Goal: Task Accomplishment & Management: Use online tool/utility

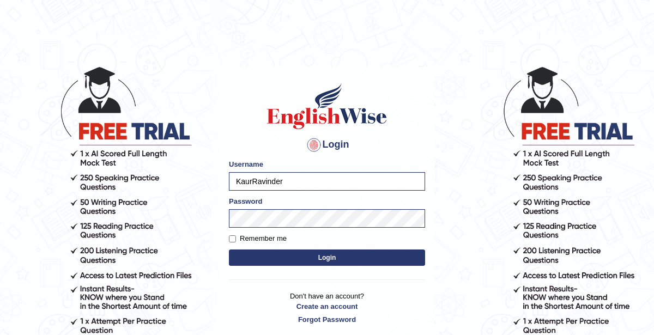
click at [318, 260] on button "Login" at bounding box center [327, 258] width 196 height 16
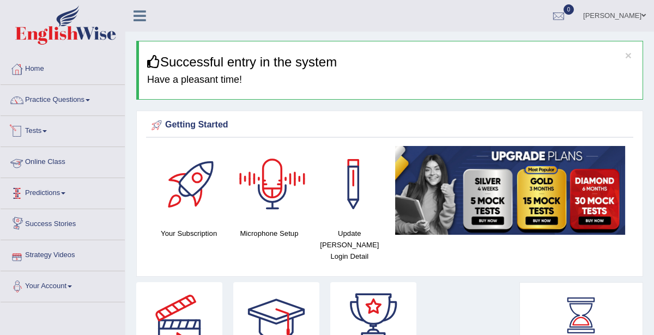
click at [46, 134] on link "Tests" at bounding box center [63, 129] width 124 height 27
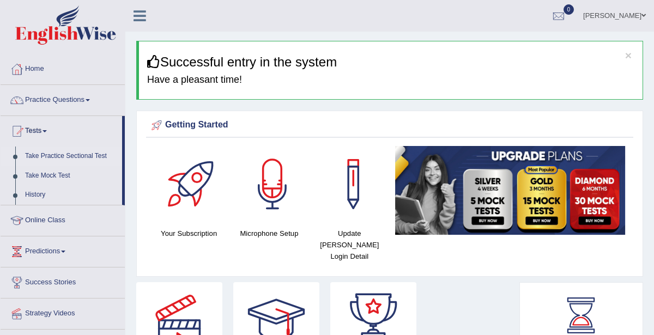
click at [58, 158] on link "Take Practice Sectional Test" at bounding box center [71, 157] width 102 height 20
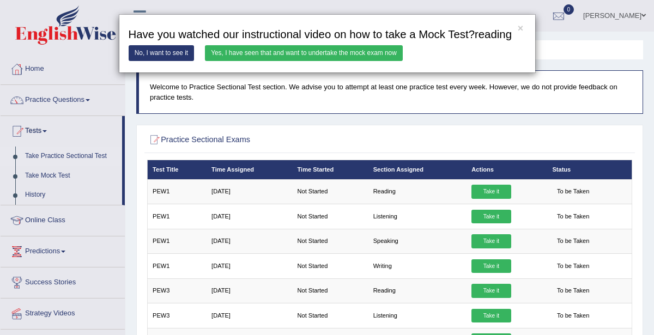
click at [288, 54] on link "Yes, I have seen that and want to undertake the mock exam now" at bounding box center [304, 53] width 198 height 16
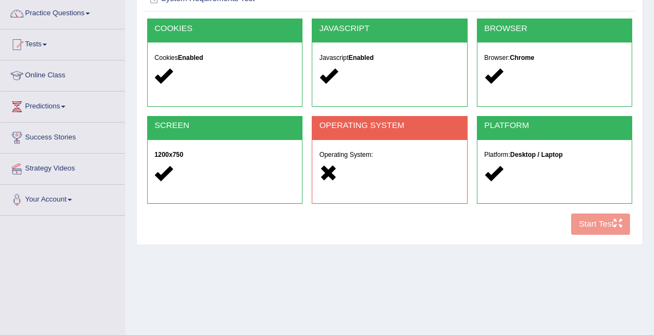
scroll to position [80, 0]
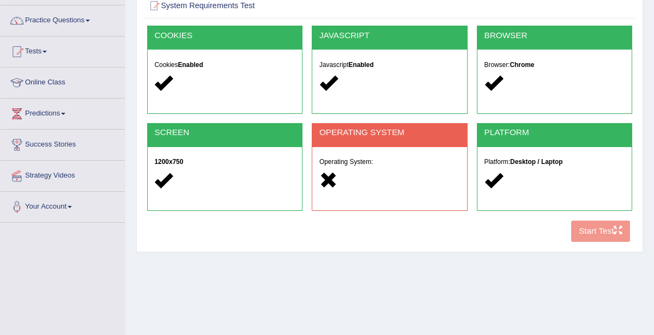
click at [352, 166] on div "Operating System:" at bounding box center [389, 172] width 155 height 51
click at [357, 143] on div "OPERATING SYSTEM" at bounding box center [389, 135] width 155 height 23
click at [333, 179] on div "OPERATING SYSTEM Operating System:" at bounding box center [390, 167] width 156 height 88
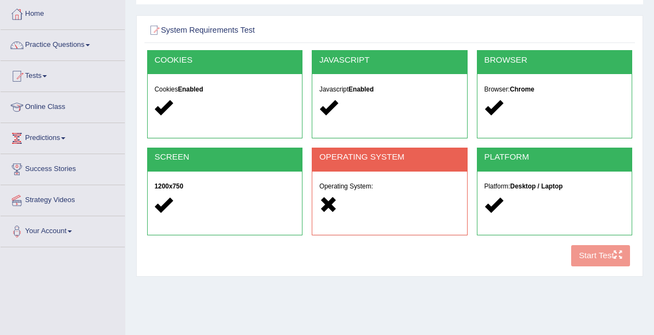
scroll to position [0, 0]
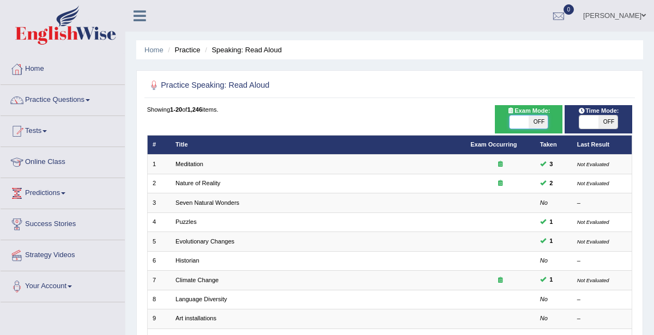
click at [528, 125] on span at bounding box center [519, 122] width 19 height 13
click at [525, 123] on span "ON" at bounding box center [519, 122] width 19 height 13
checkbox input "false"
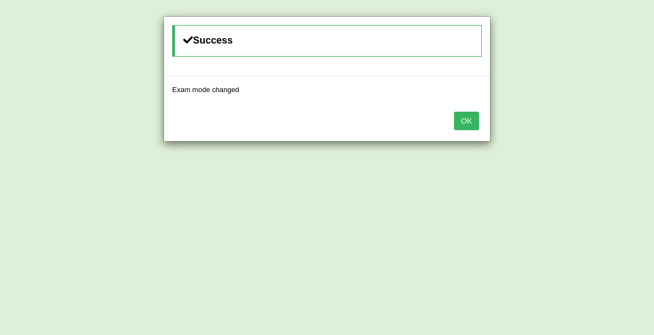
click at [470, 127] on button "OK" at bounding box center [466, 121] width 25 height 19
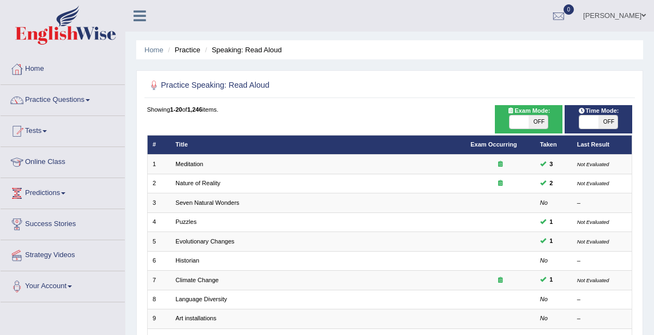
click at [588, 124] on span at bounding box center [589, 122] width 19 height 13
click at [589, 121] on span at bounding box center [589, 122] width 19 height 13
click at [595, 123] on span at bounding box center [589, 122] width 19 height 13
click at [595, 124] on span at bounding box center [589, 122] width 19 height 13
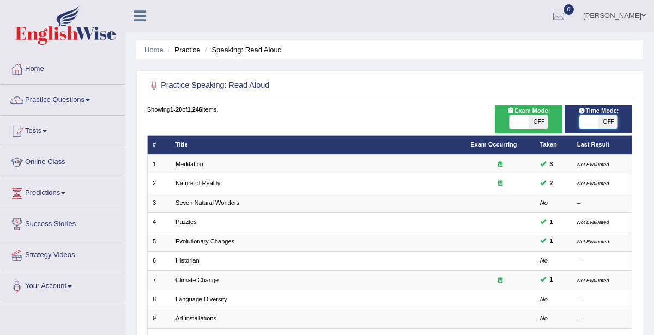
checkbox input "true"
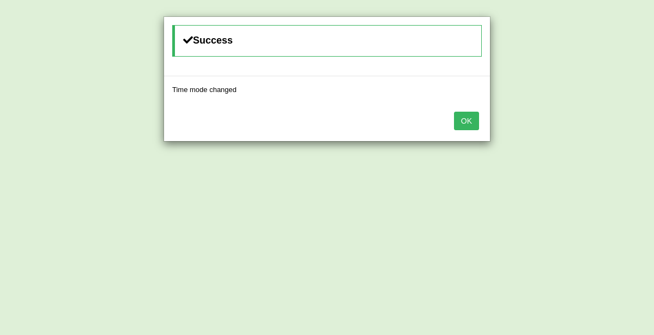
click at [472, 124] on button "OK" at bounding box center [466, 121] width 25 height 19
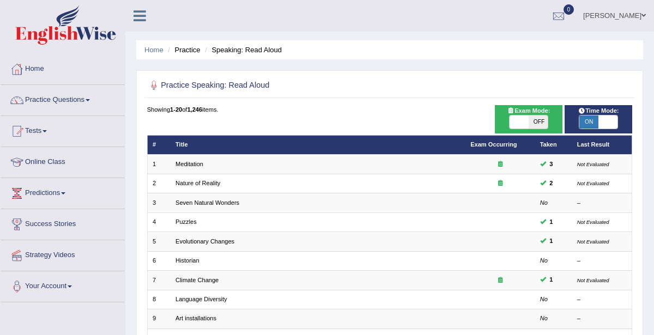
click at [535, 121] on span "OFF" at bounding box center [538, 122] width 19 height 13
checkbox input "true"
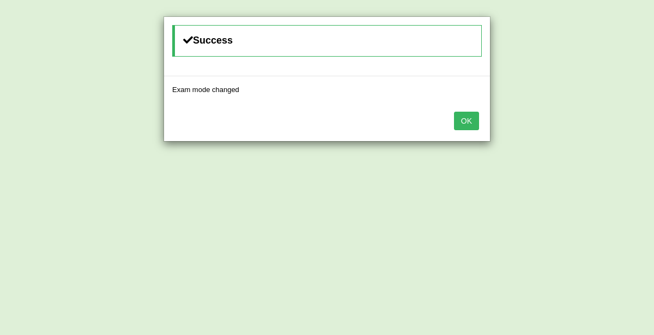
click at [460, 121] on button "OK" at bounding box center [466, 121] width 25 height 19
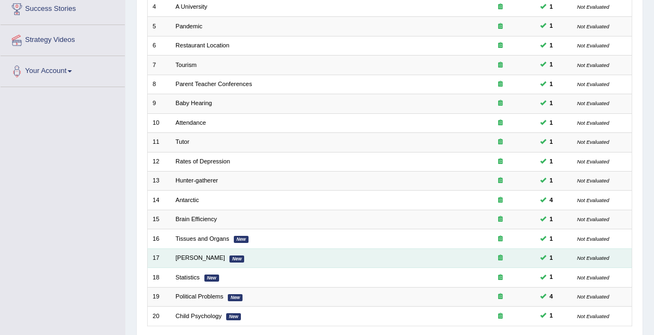
scroll to position [290, 0]
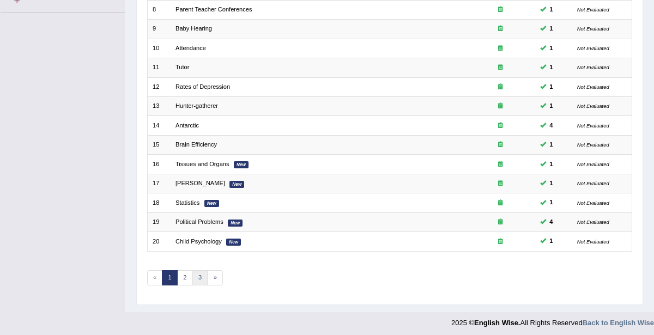
click at [197, 270] on link "3" at bounding box center [200, 277] width 16 height 15
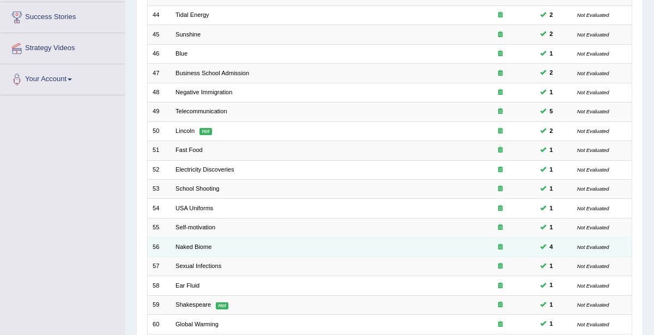
scroll to position [212, 0]
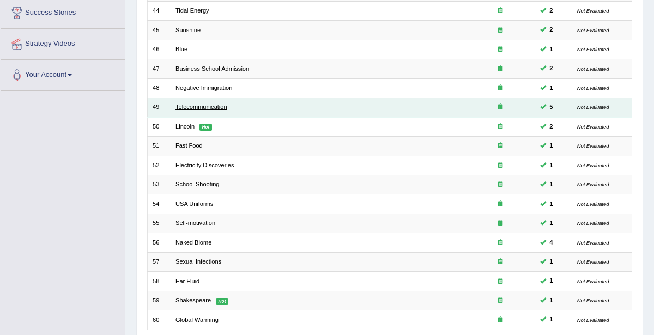
click at [203, 104] on link "Telecommunication" at bounding box center [202, 107] width 52 height 7
